Goal: Transaction & Acquisition: Register for event/course

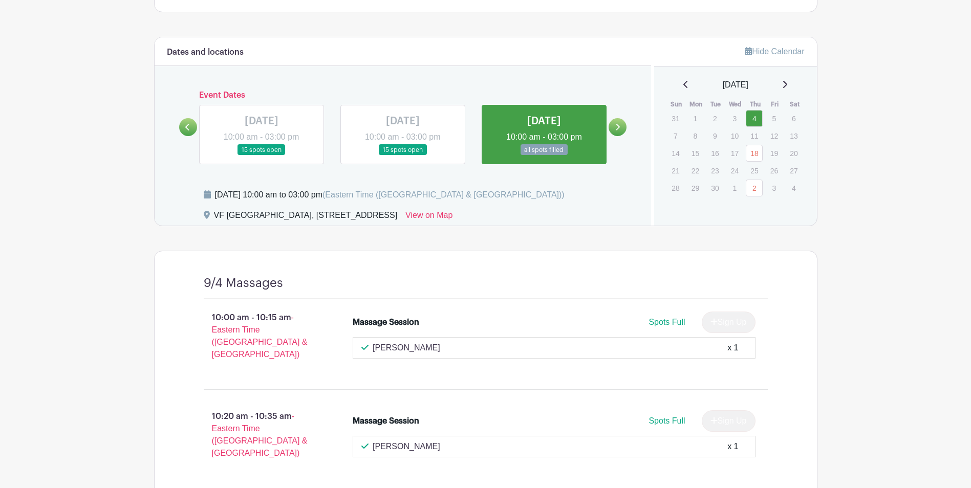
scroll to position [360, 0]
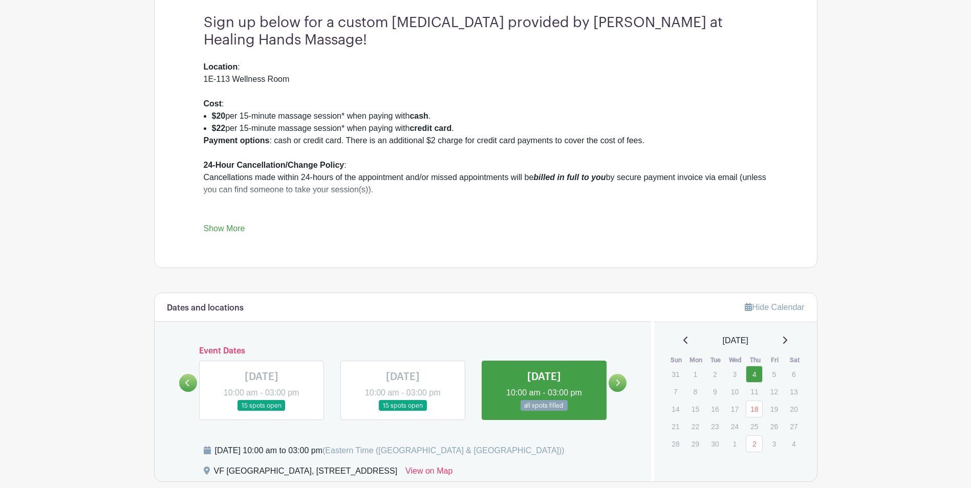
click at [616, 385] on icon at bounding box center [617, 383] width 5 height 8
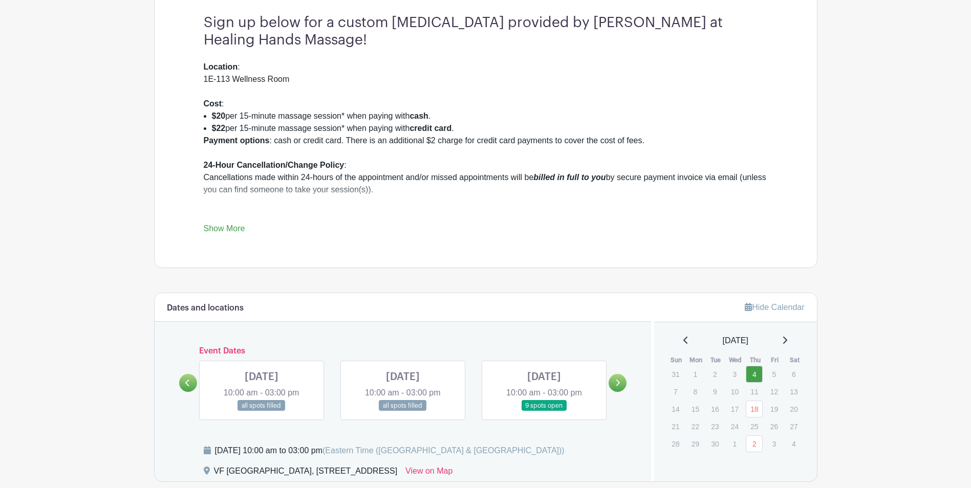
click at [403, 412] on link at bounding box center [403, 412] width 0 height 0
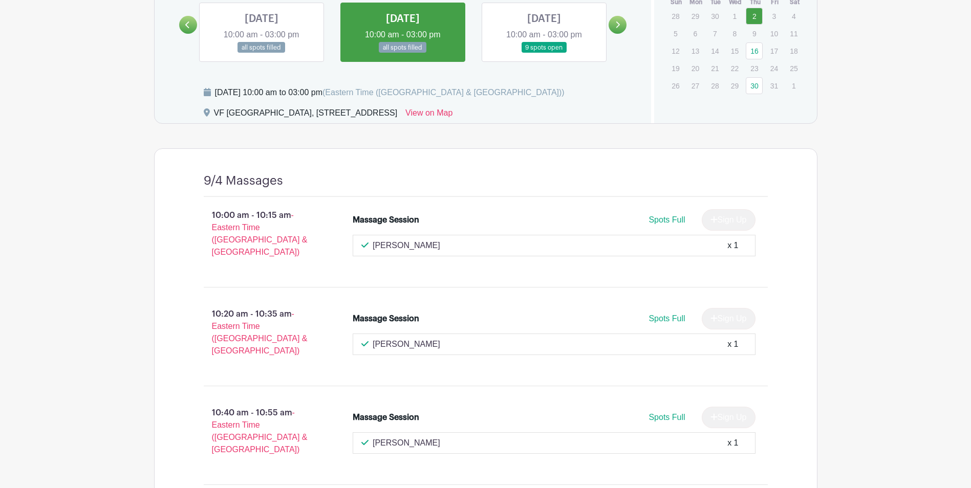
scroll to position [462, 0]
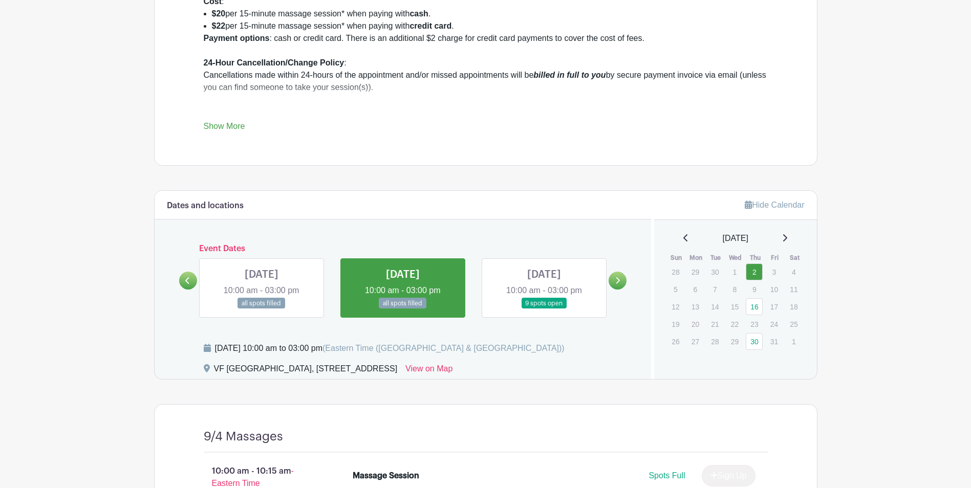
click at [544, 309] on link at bounding box center [544, 309] width 0 height 0
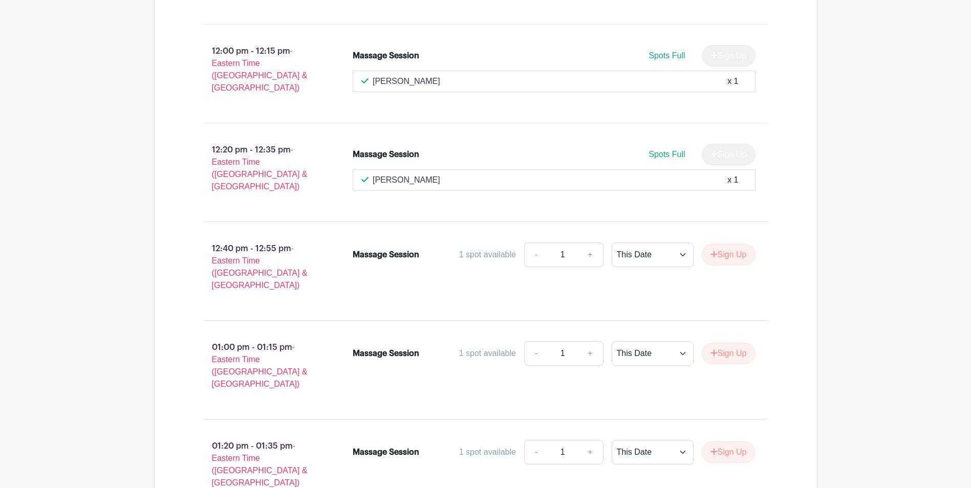
scroll to position [1486, 0]
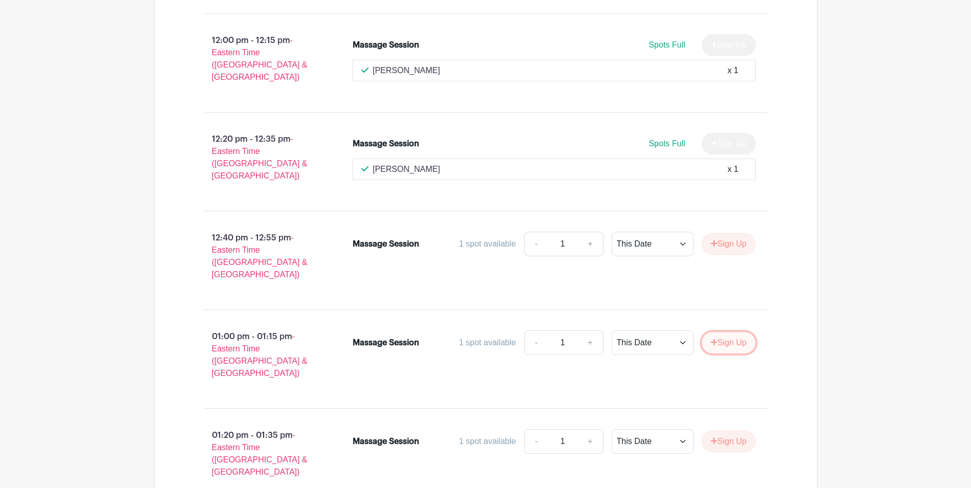
click at [725, 332] on button "Sign Up" at bounding box center [729, 342] width 54 height 21
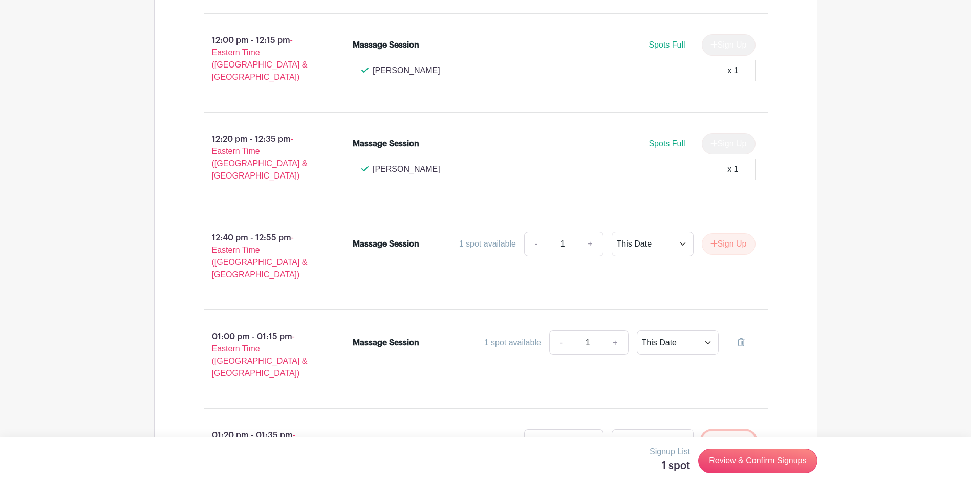
click at [727, 431] on button "Sign Up" at bounding box center [729, 441] width 54 height 21
click at [749, 459] on link "Review & Confirm Signups" at bounding box center [757, 461] width 119 height 25
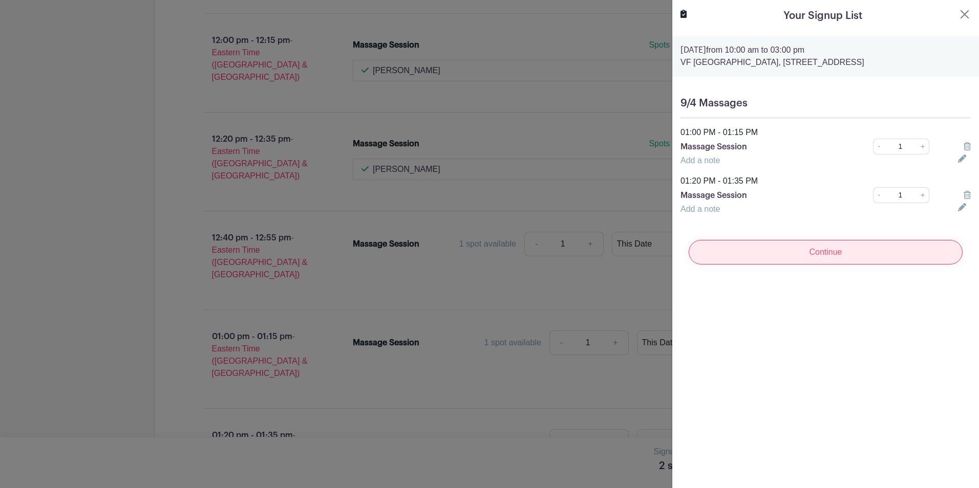
click at [816, 265] on input "Continue" at bounding box center [825, 252] width 274 height 25
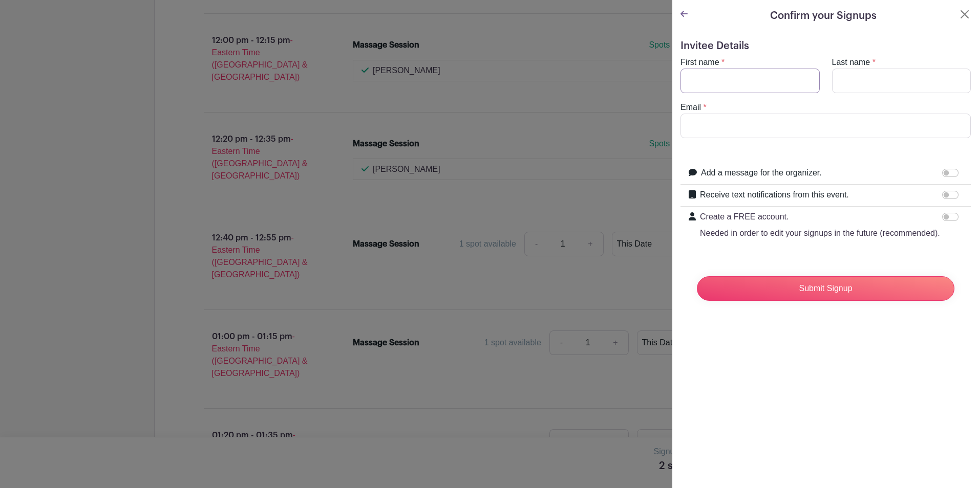
click at [744, 75] on input "First name" at bounding box center [749, 81] width 139 height 25
type input "[PERSON_NAME]"
type input "[PERSON_NAME][EMAIL_ADDRESS][DOMAIN_NAME]"
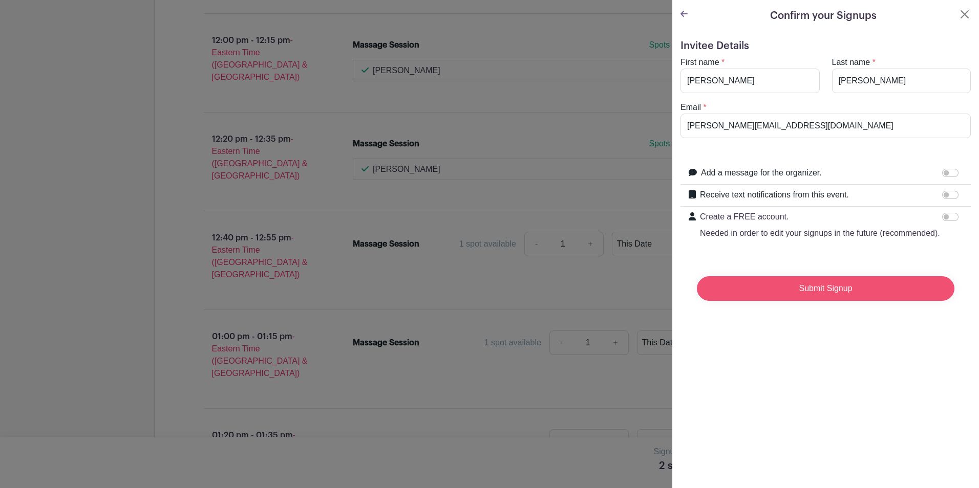
click at [803, 300] on input "Submit Signup" at bounding box center [825, 288] width 257 height 25
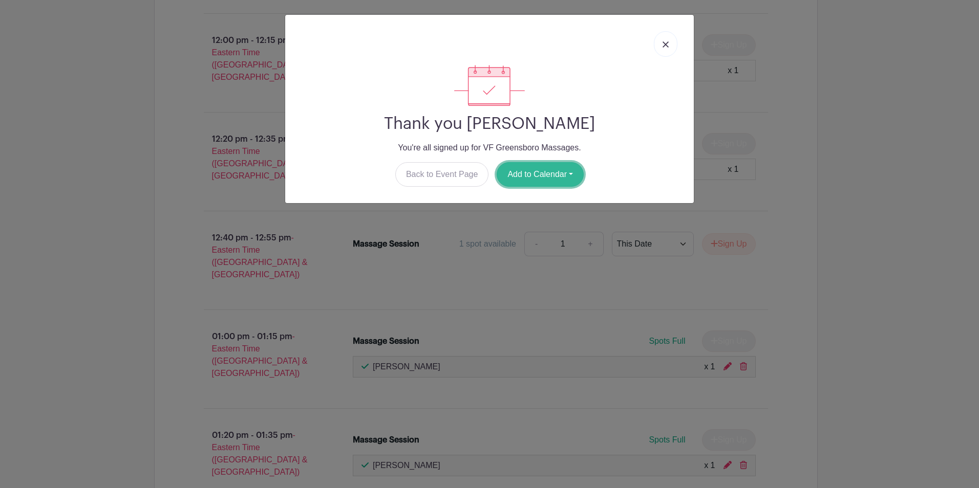
click at [557, 175] on button "Add to Calendar" at bounding box center [540, 174] width 87 height 25
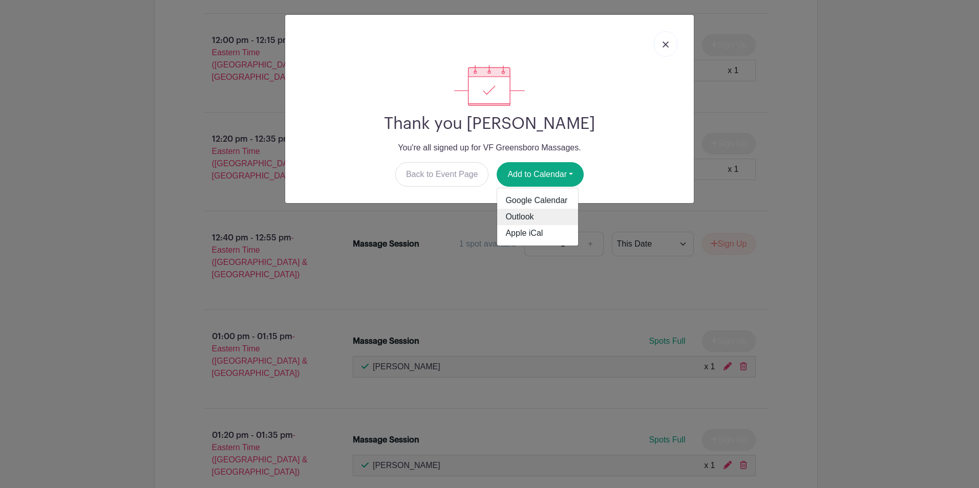
click at [523, 217] on link "Outlook" at bounding box center [537, 217] width 81 height 16
click at [663, 47] on img at bounding box center [665, 44] width 6 height 6
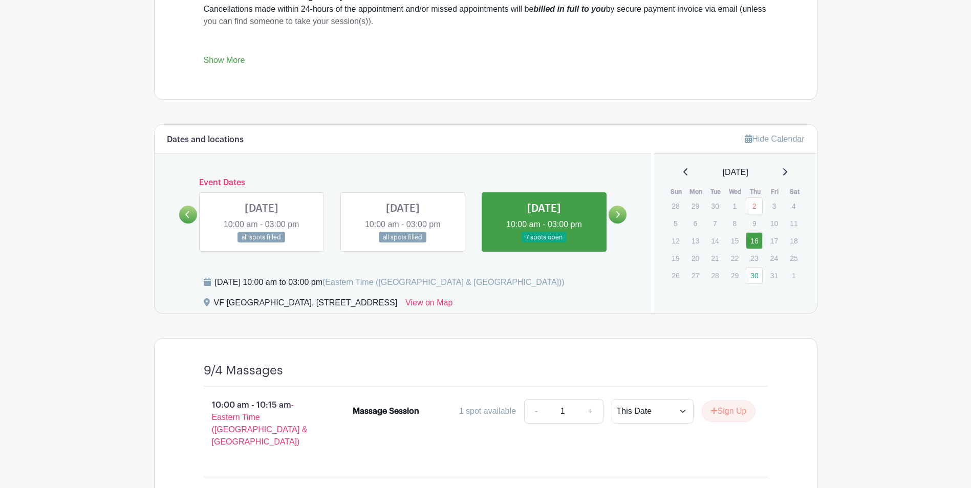
scroll to position [565, 0]
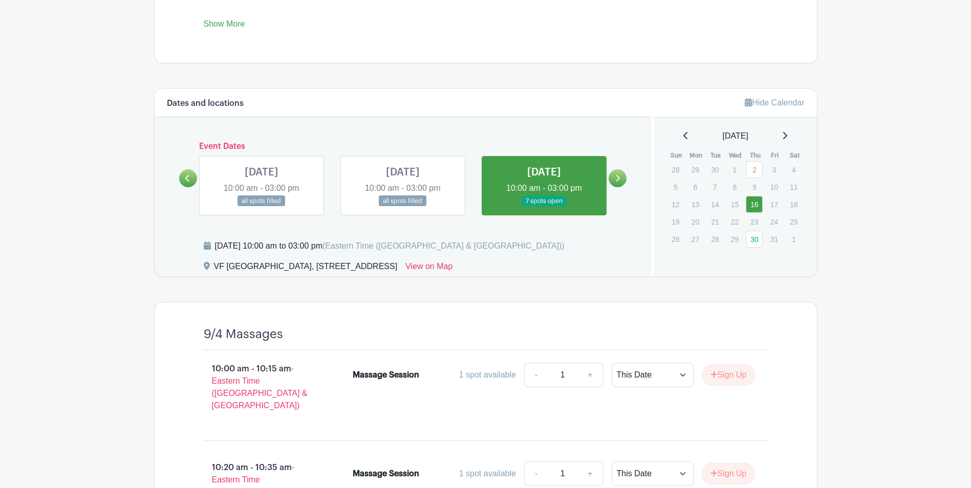
click at [619, 177] on icon at bounding box center [617, 179] width 5 height 8
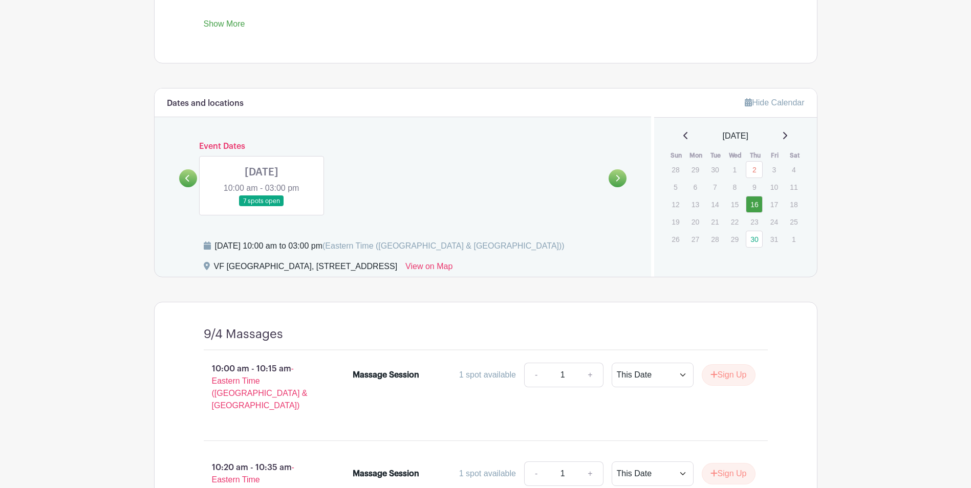
click at [262, 207] on link at bounding box center [262, 207] width 0 height 0
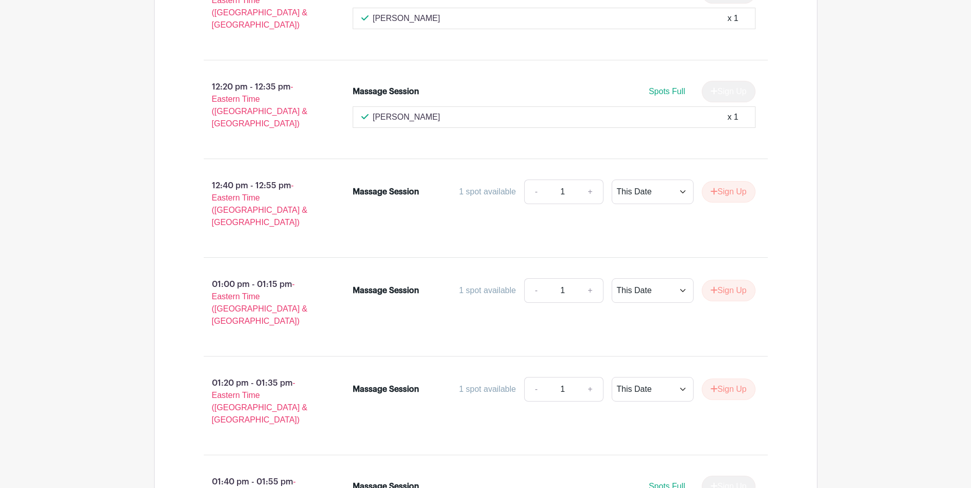
scroll to position [1523, 0]
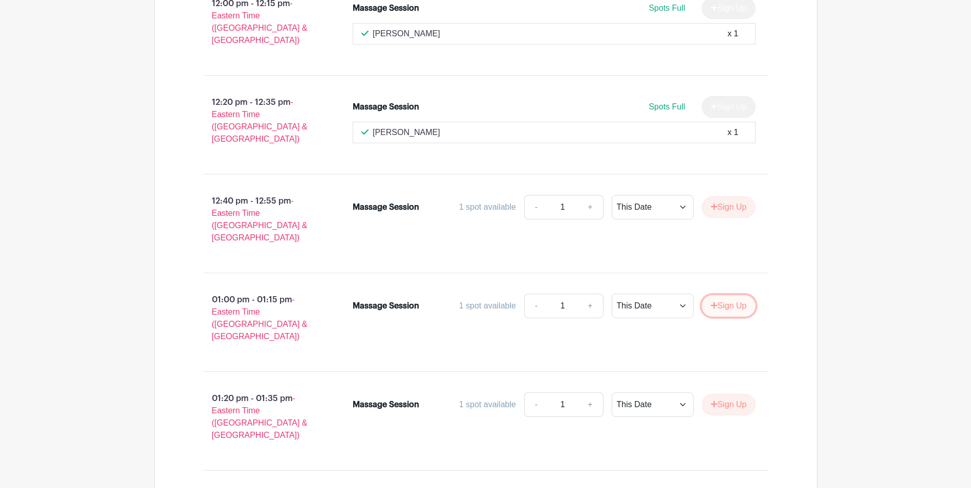
click at [720, 295] on button "Sign Up" at bounding box center [729, 305] width 54 height 21
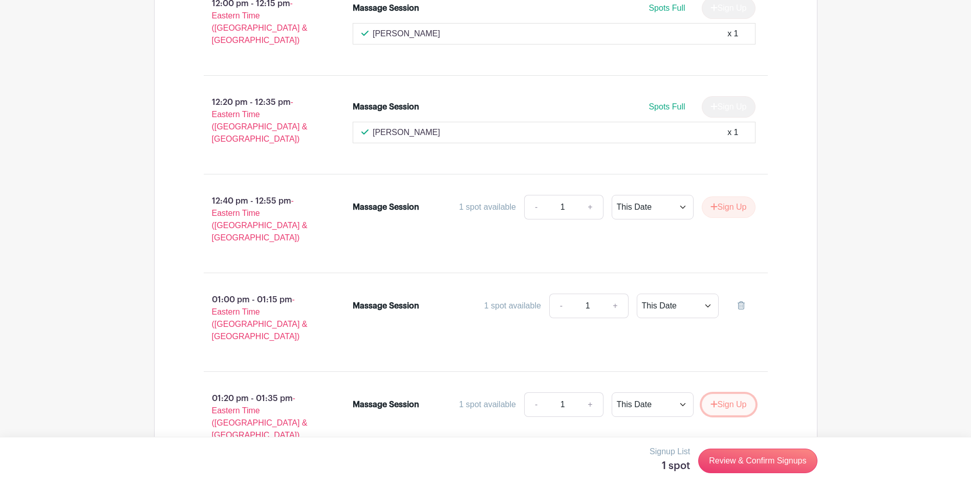
click at [730, 394] on button "Sign Up" at bounding box center [729, 404] width 54 height 21
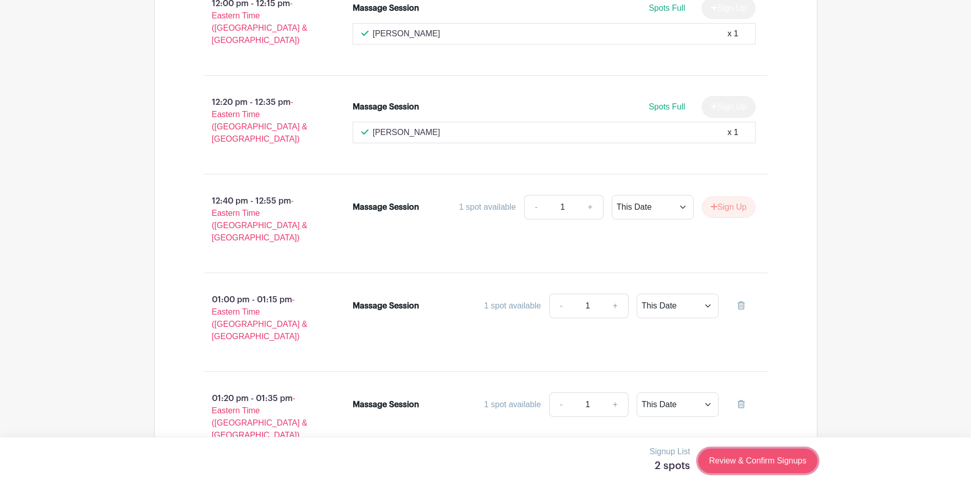
click at [749, 460] on link "Review & Confirm Signups" at bounding box center [757, 461] width 119 height 25
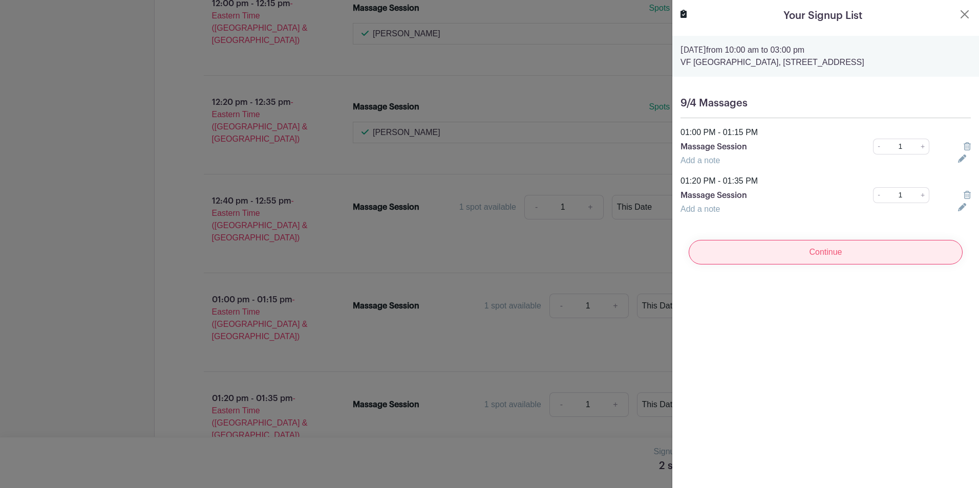
click at [822, 265] on input "Continue" at bounding box center [825, 252] width 274 height 25
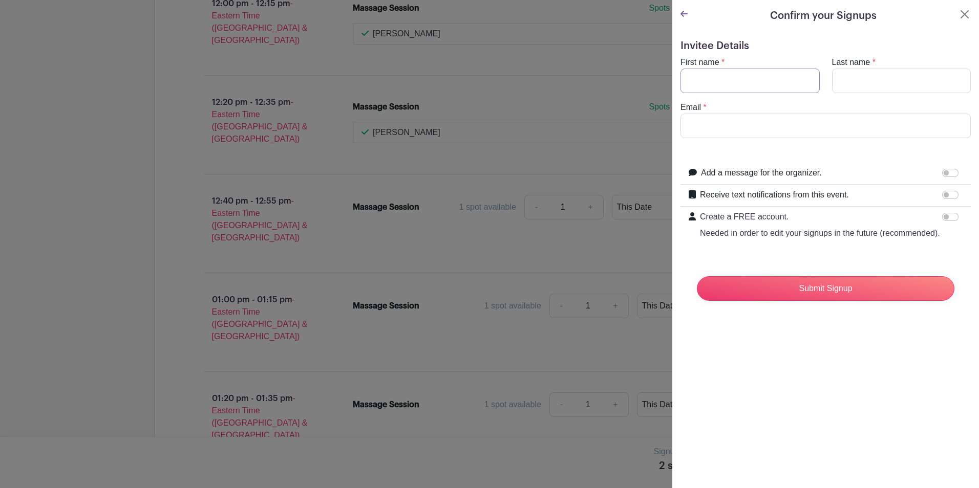
click at [710, 82] on input "First name" at bounding box center [749, 81] width 139 height 25
type input "[PERSON_NAME]"
type input "[PERSON_NAME][EMAIL_ADDRESS][DOMAIN_NAME]"
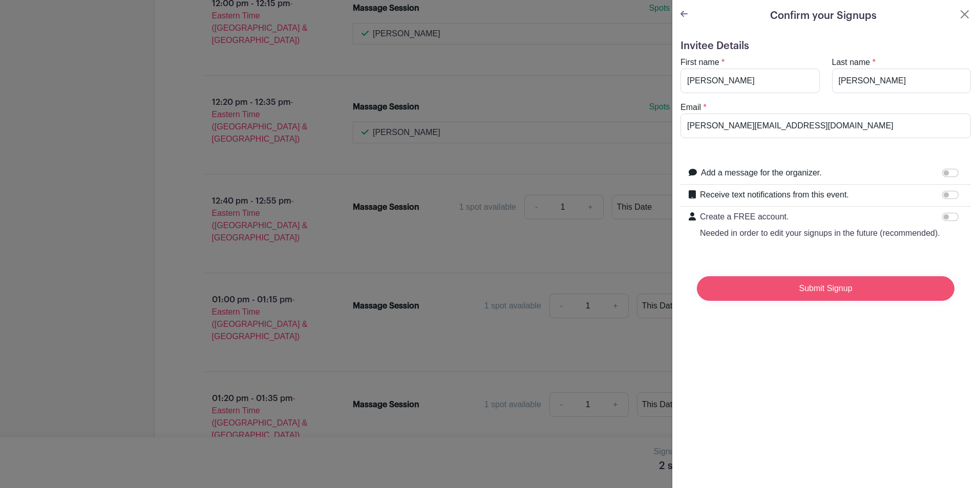
click at [809, 301] on input "Submit Signup" at bounding box center [825, 288] width 257 height 25
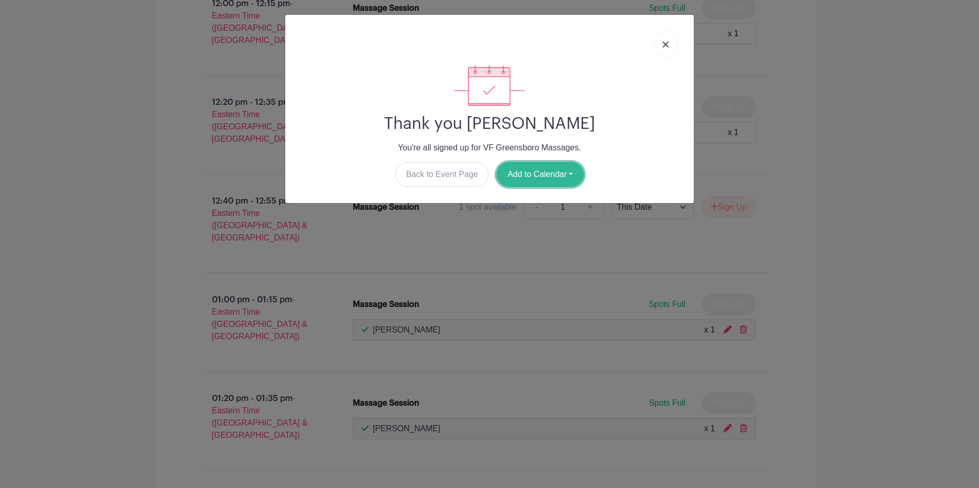
click at [526, 175] on button "Add to Calendar" at bounding box center [540, 174] width 87 height 25
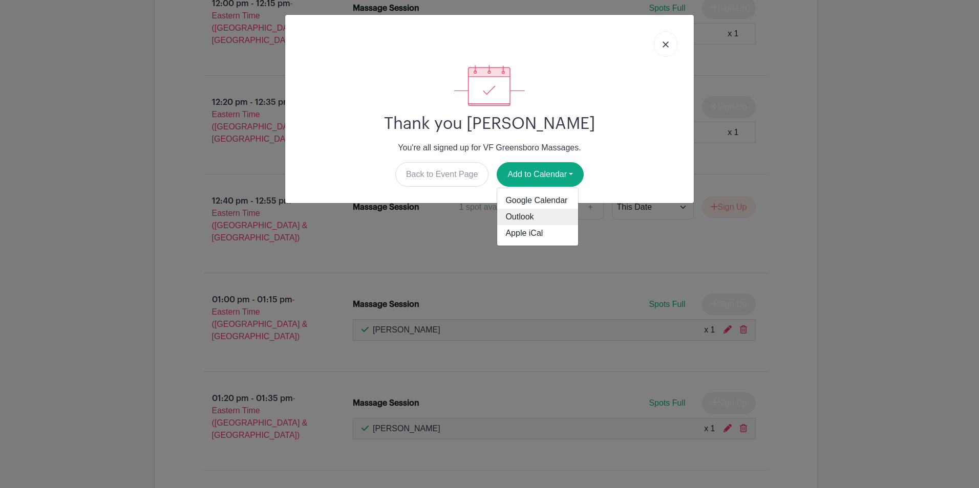
click at [518, 220] on link "Outlook" at bounding box center [537, 217] width 81 height 16
click at [667, 44] on img at bounding box center [665, 44] width 6 height 6
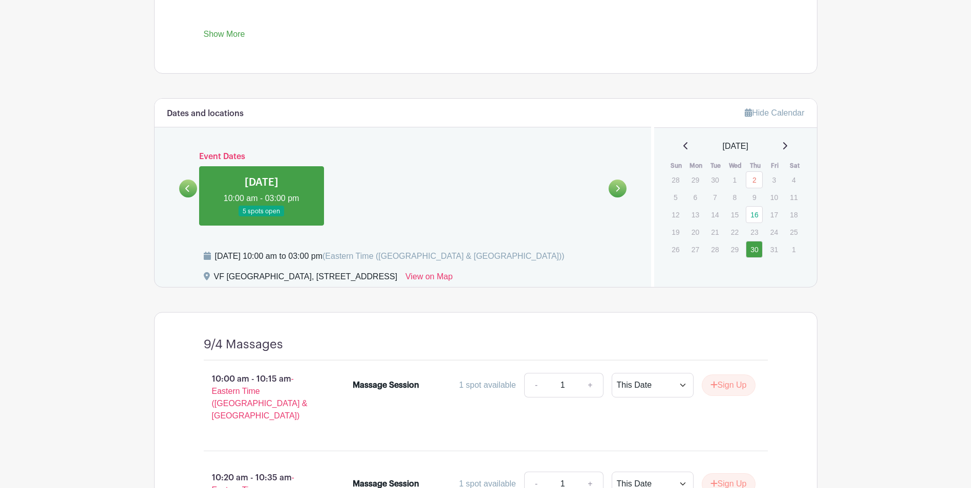
scroll to position [350, 0]
